Goal: Task Accomplishment & Management: Use online tool/utility

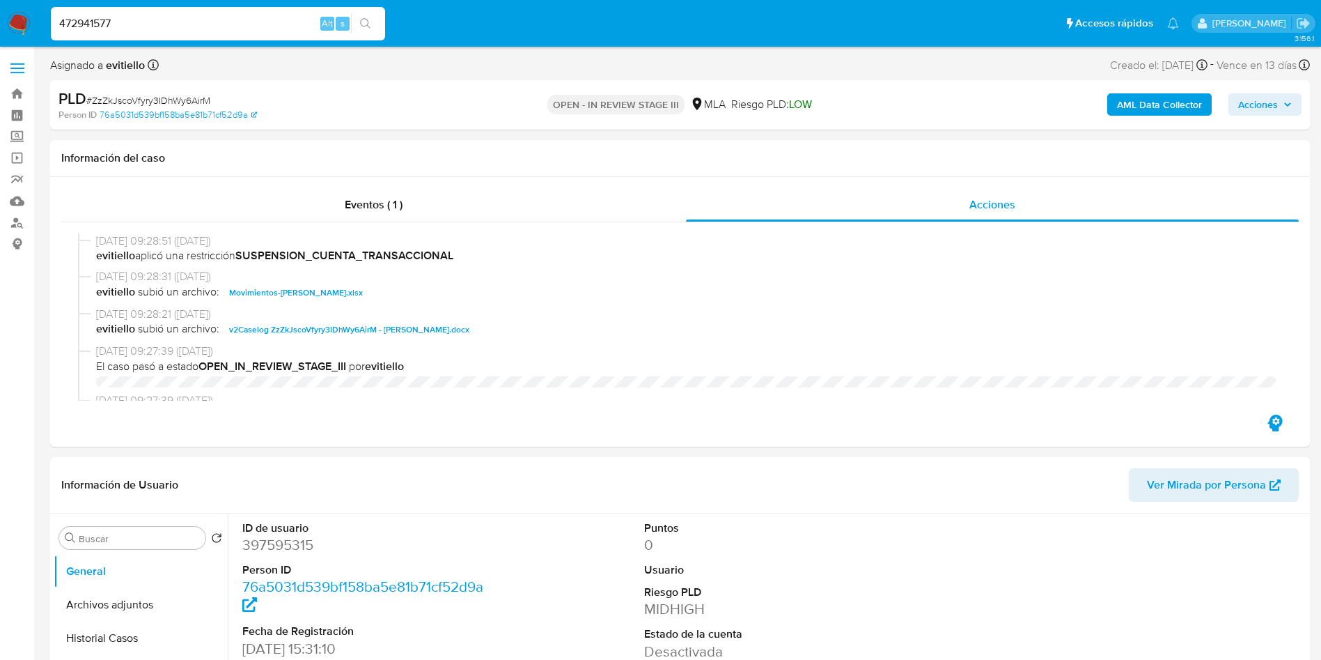
select select "10"
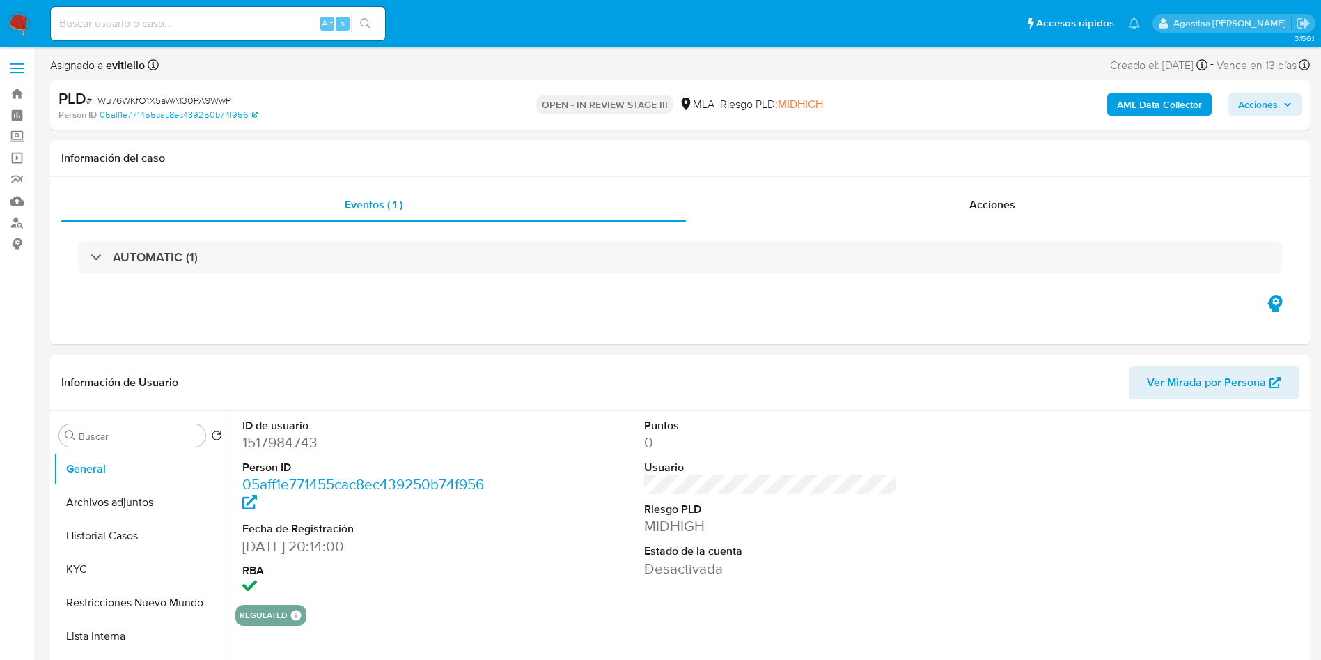
select select "10"
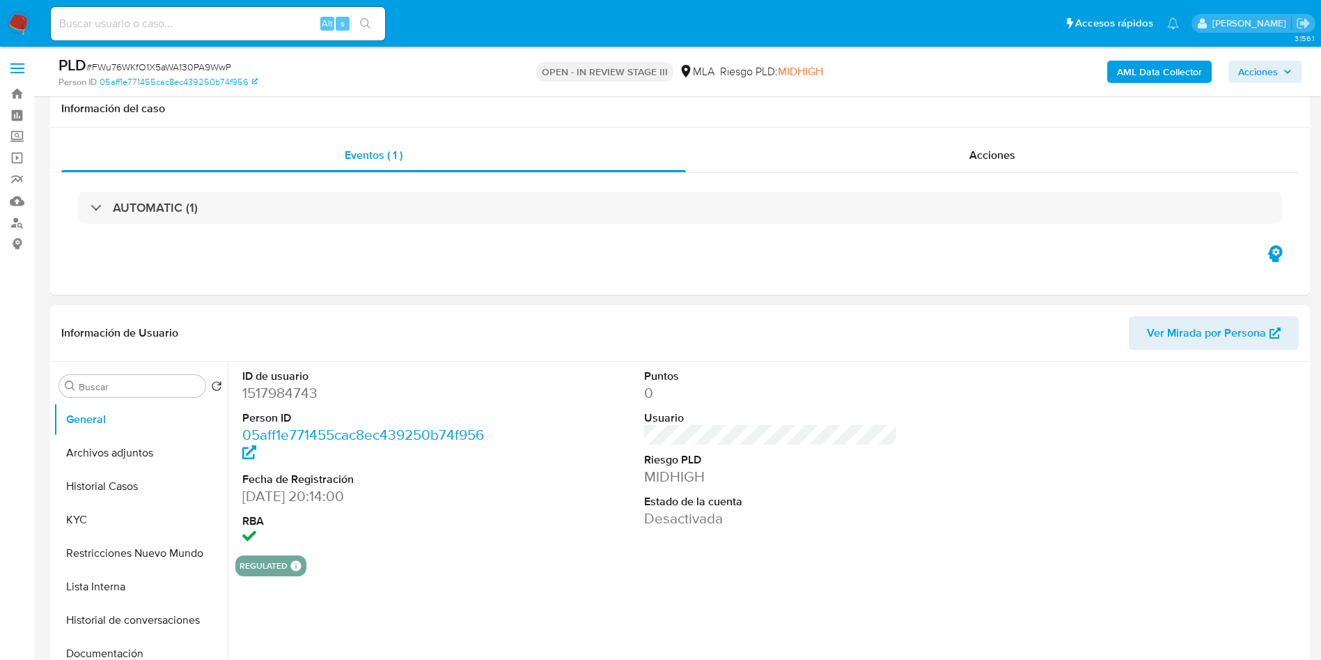
scroll to position [163, 0]
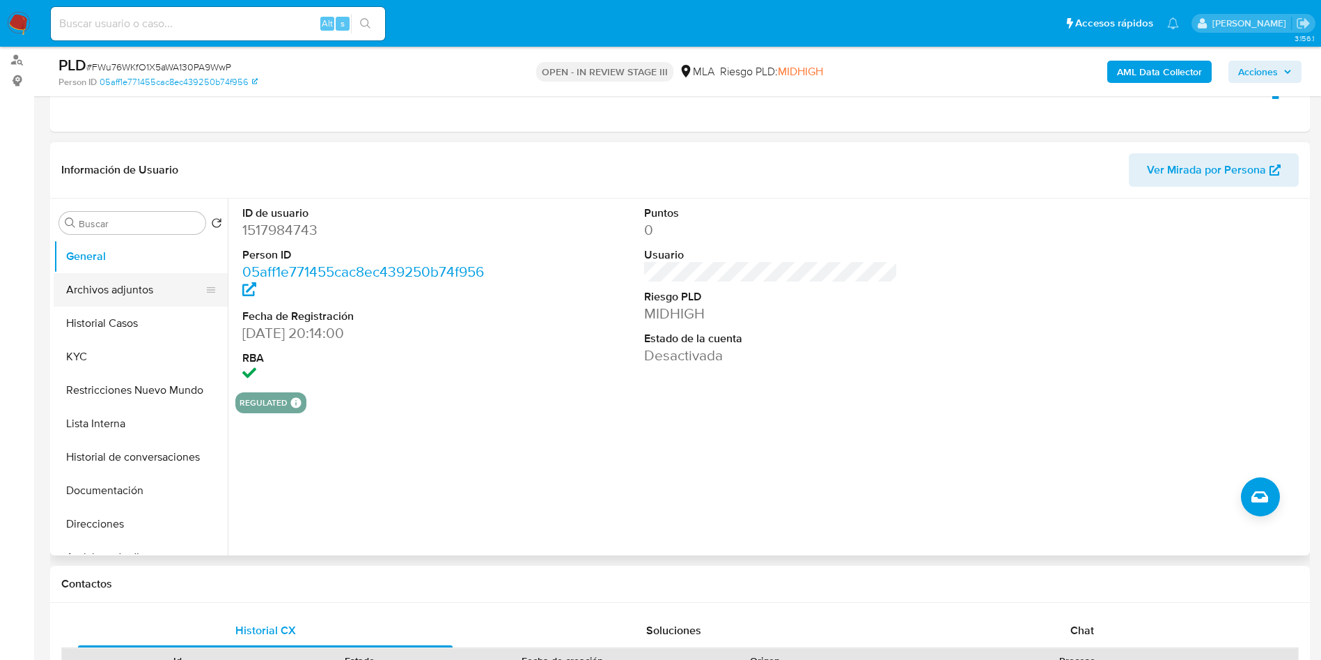
click at [144, 285] on button "Archivos adjuntos" at bounding box center [135, 289] width 163 height 33
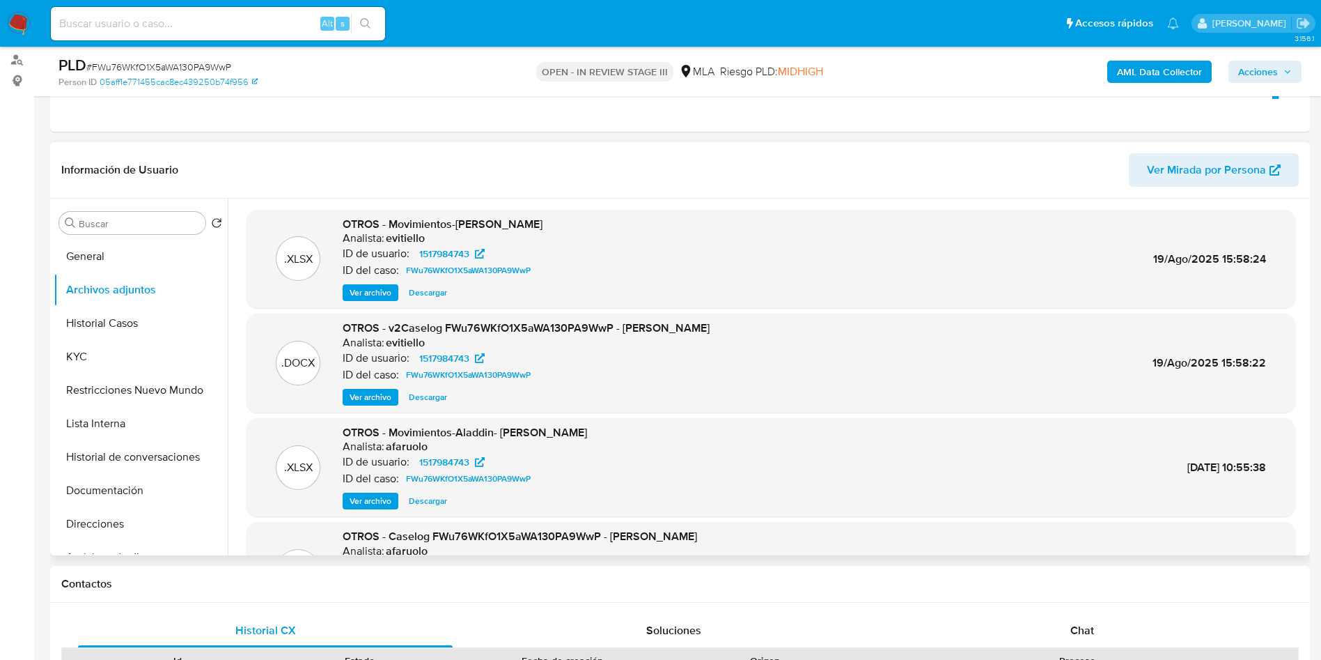
click at [357, 394] on span "Ver archivo" at bounding box center [371, 397] width 42 height 14
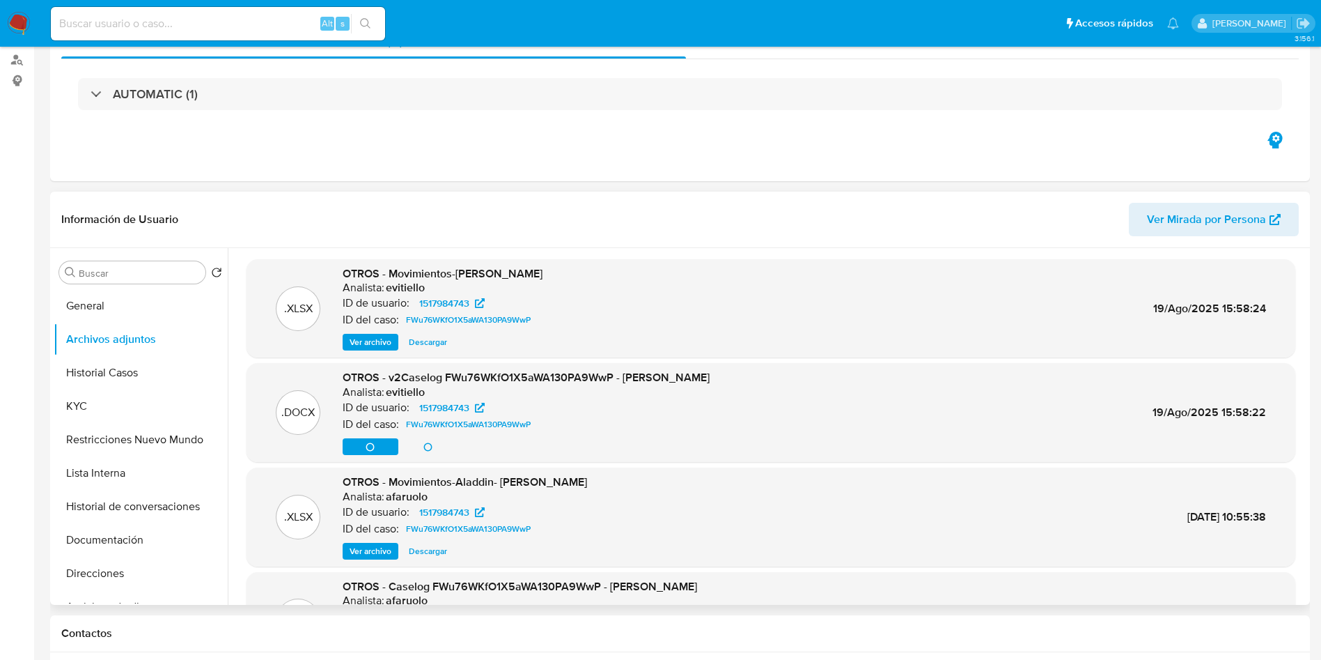
scroll to position [0, 0]
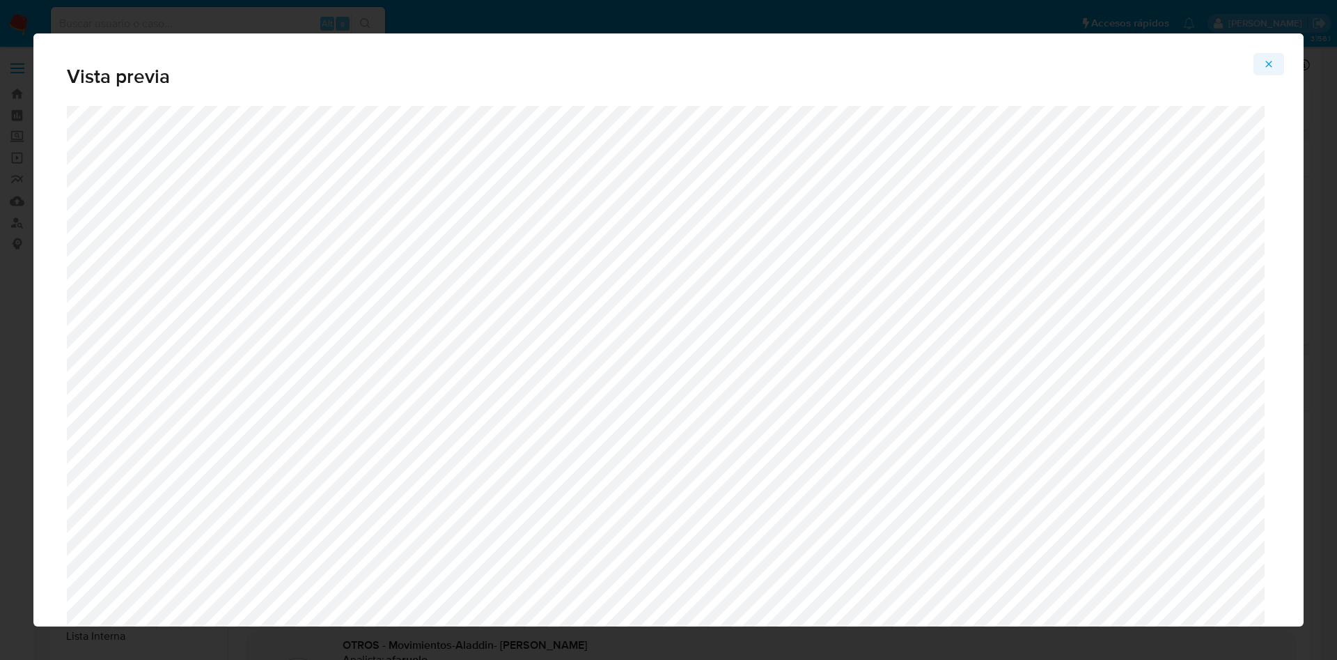
click at [1263, 60] on button "Attachment preview" at bounding box center [1269, 64] width 31 height 22
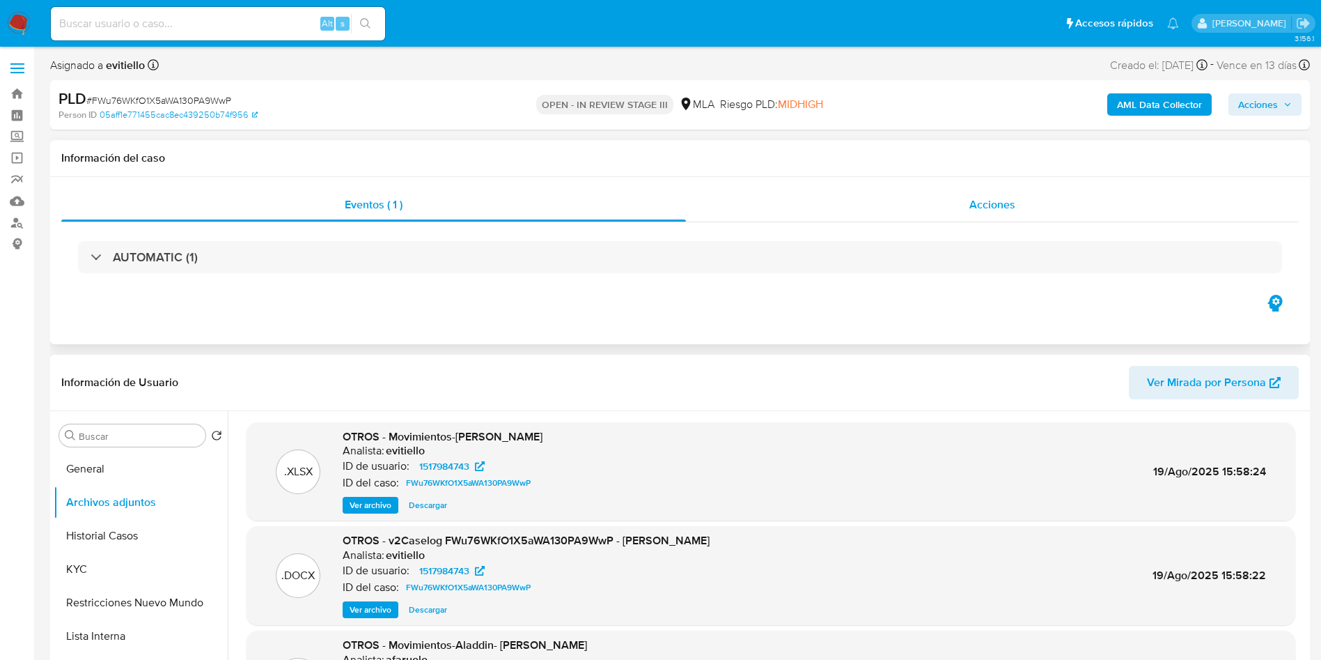
click at [926, 192] on div "Acciones" at bounding box center [992, 204] width 613 height 33
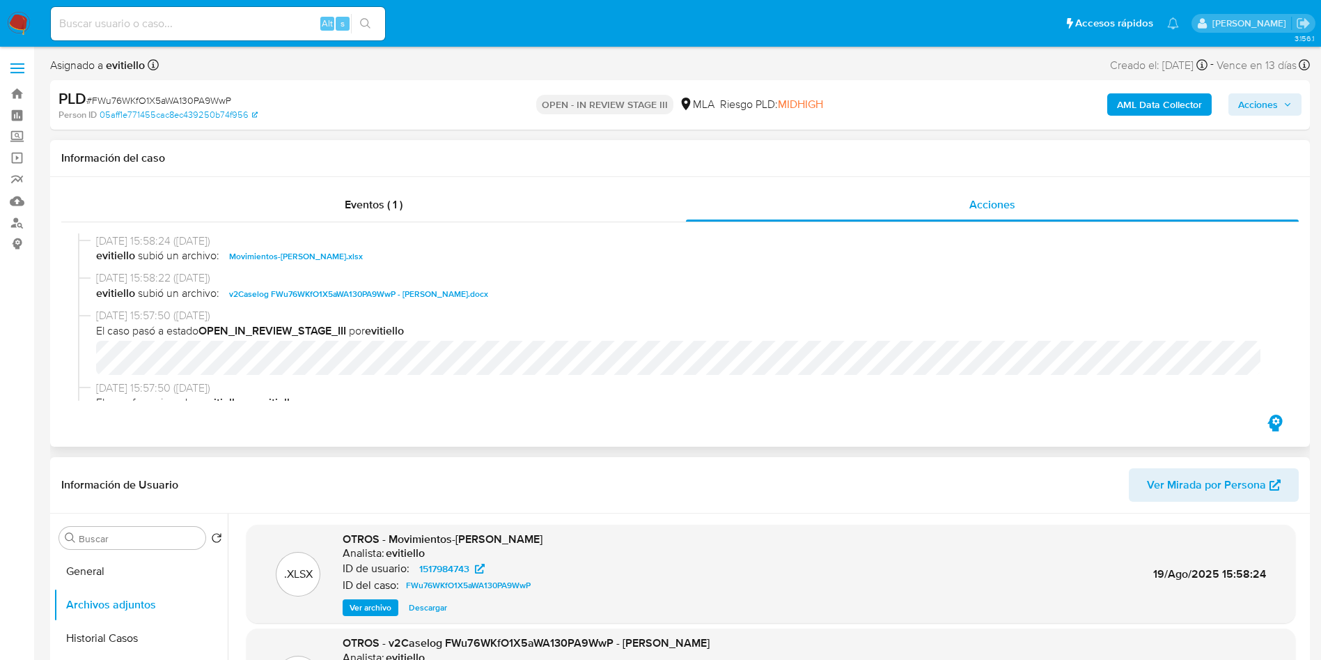
click at [430, 292] on span "v2Caselog FWu76WKfO1X5aWA130PA9WwP - Selene Jael Paz.docx" at bounding box center [358, 294] width 259 height 17
